Goal: Information Seeking & Learning: Learn about a topic

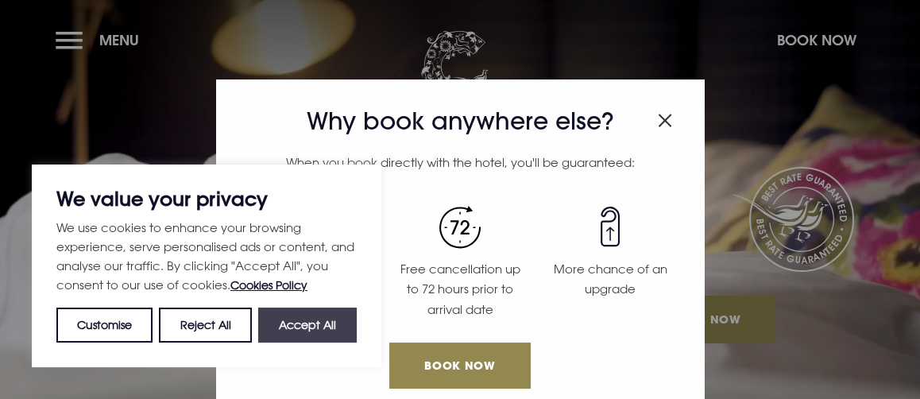
click at [301, 319] on button "Accept All" at bounding box center [307, 324] width 98 height 35
checkbox input "true"
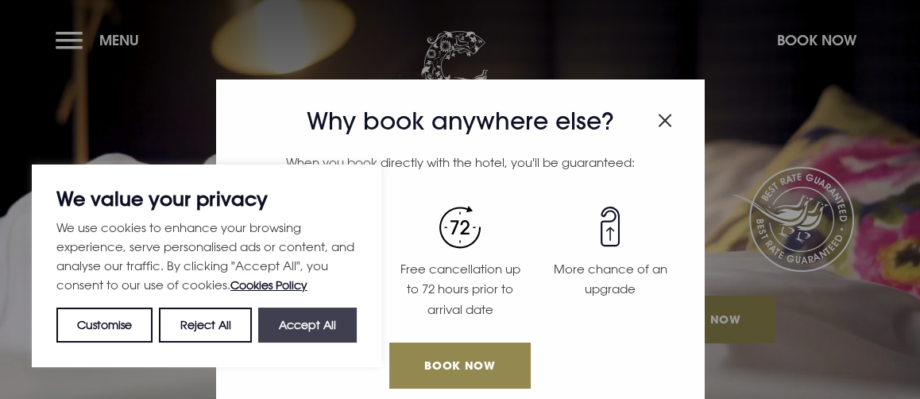
checkbox input "true"
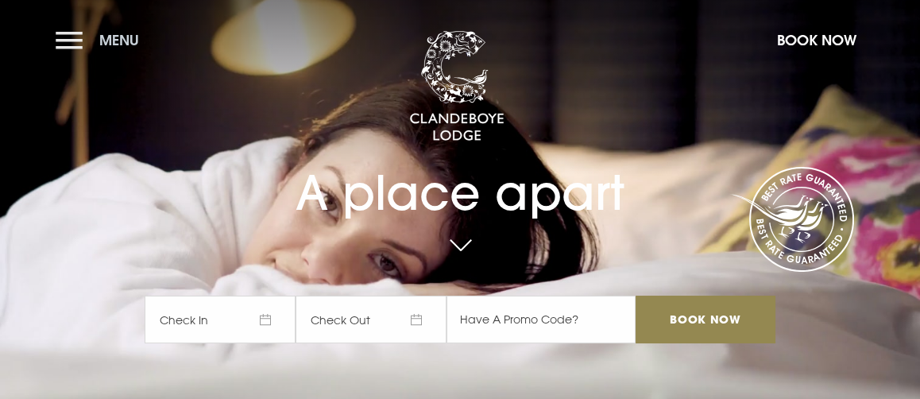
click at [116, 44] on span "Menu" at bounding box center [119, 40] width 40 height 18
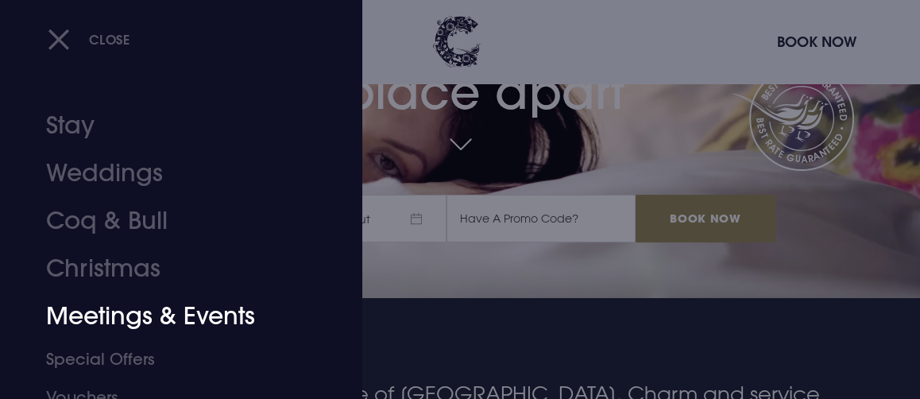
click at [152, 315] on link "Meetings & Events" at bounding box center [170, 316] width 249 height 48
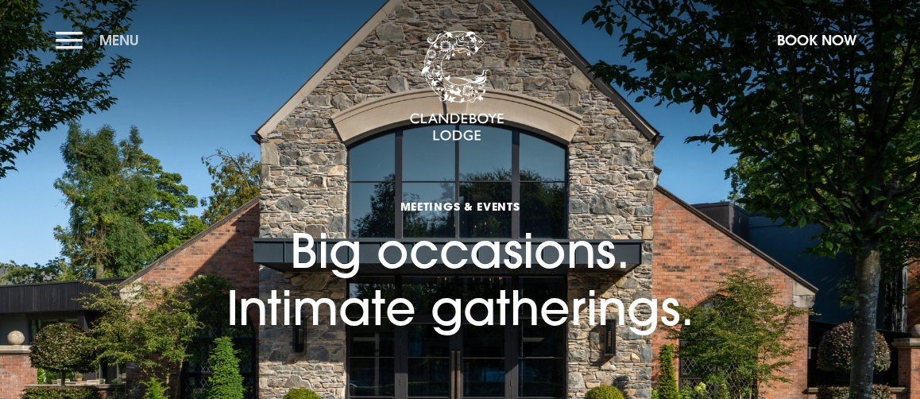
click at [71, 41] on button "Menu" at bounding box center [101, 40] width 91 height 34
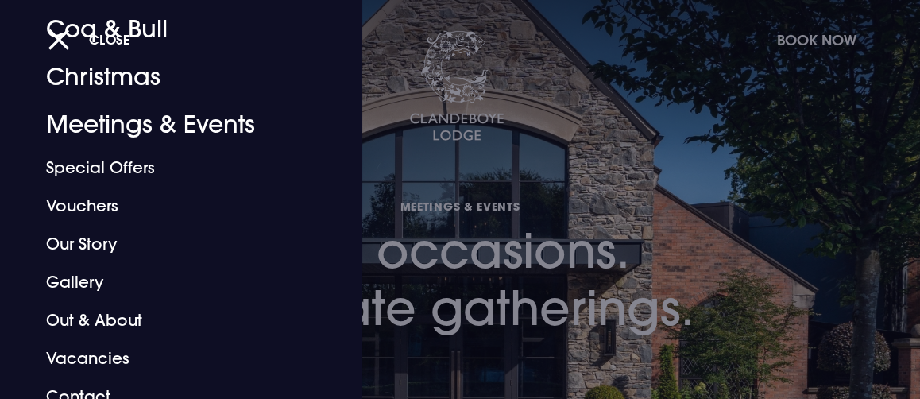
scroll to position [207, 0]
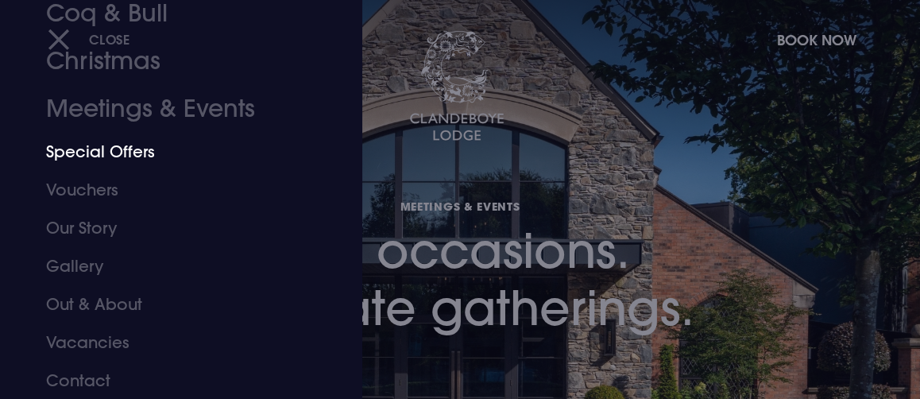
click at [128, 153] on link "Special Offers" at bounding box center [170, 152] width 249 height 38
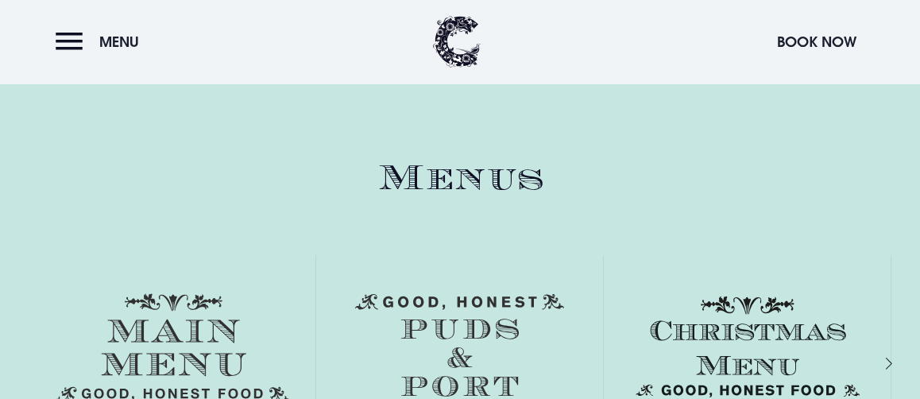
scroll to position [2076, 0]
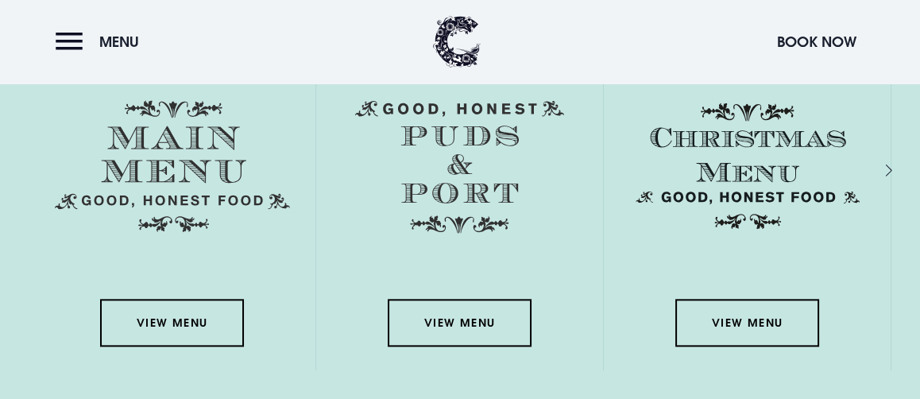
drag, startPoint x: 925, startPoint y: 29, endPoint x: 916, endPoint y: 178, distance: 149.6
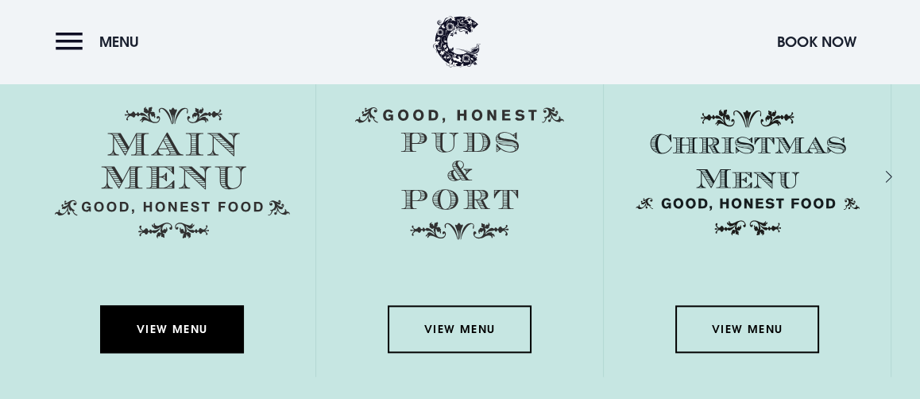
click at [176, 329] on link "View Menu" at bounding box center [171, 329] width 143 height 48
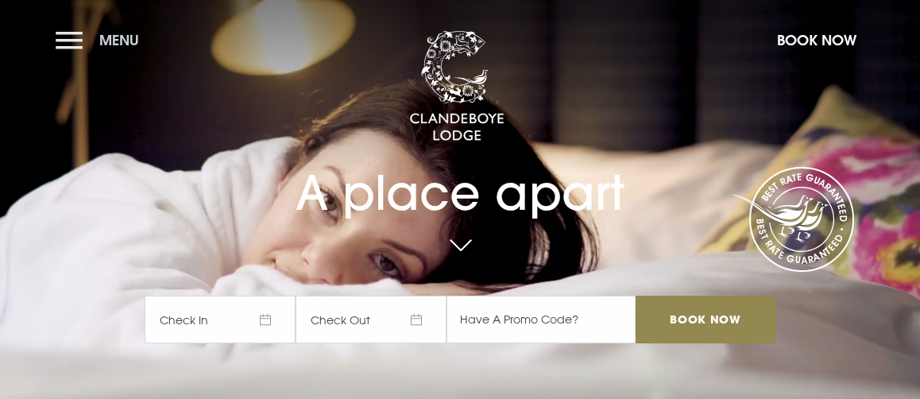
click at [82, 38] on button "Menu" at bounding box center [101, 40] width 91 height 34
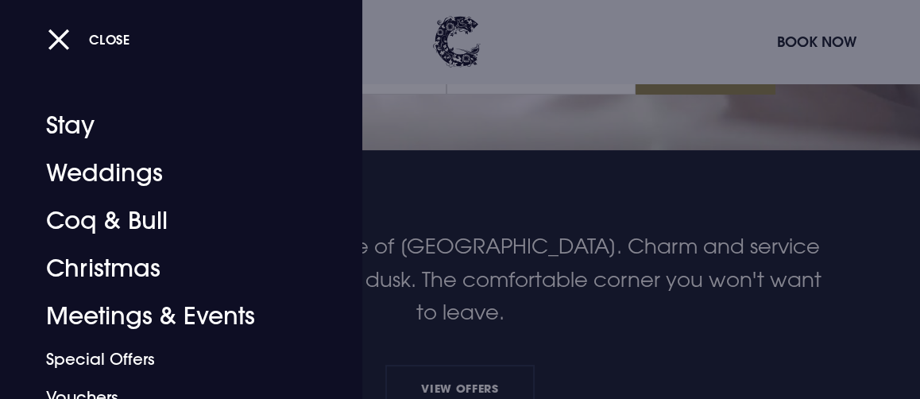
scroll to position [257, 0]
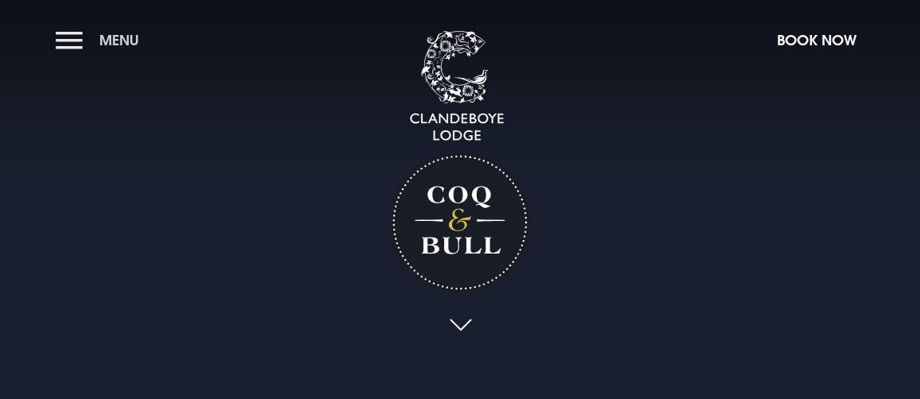
click at [65, 40] on button "Menu" at bounding box center [101, 40] width 91 height 34
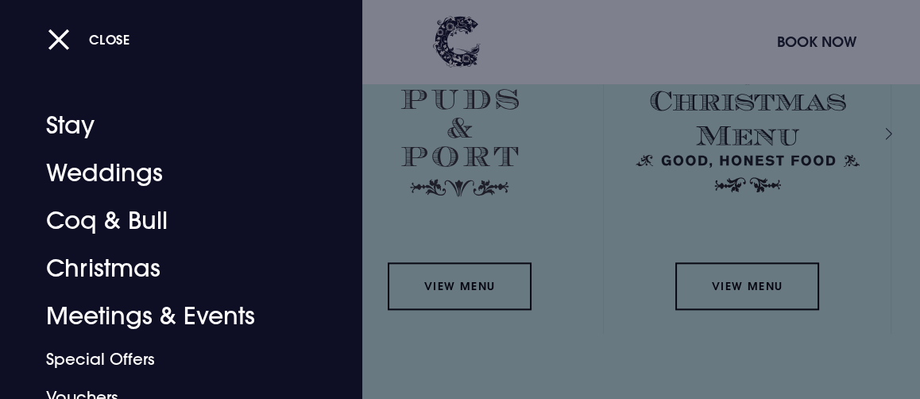
scroll to position [2148, 0]
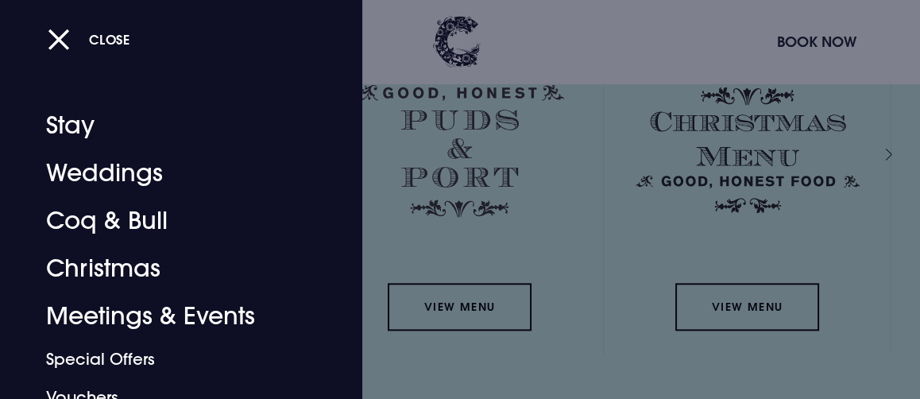
click at [484, 299] on div at bounding box center [460, 199] width 920 height 399
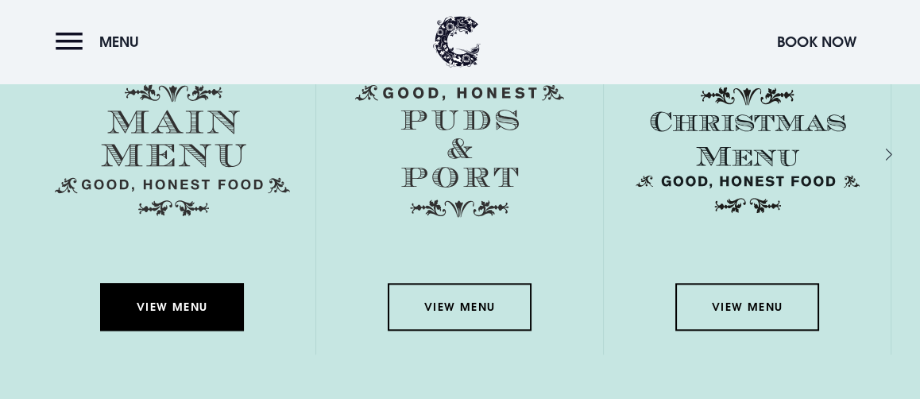
click at [182, 311] on link "View Menu" at bounding box center [171, 307] width 143 height 48
